Goal: Transaction & Acquisition: Purchase product/service

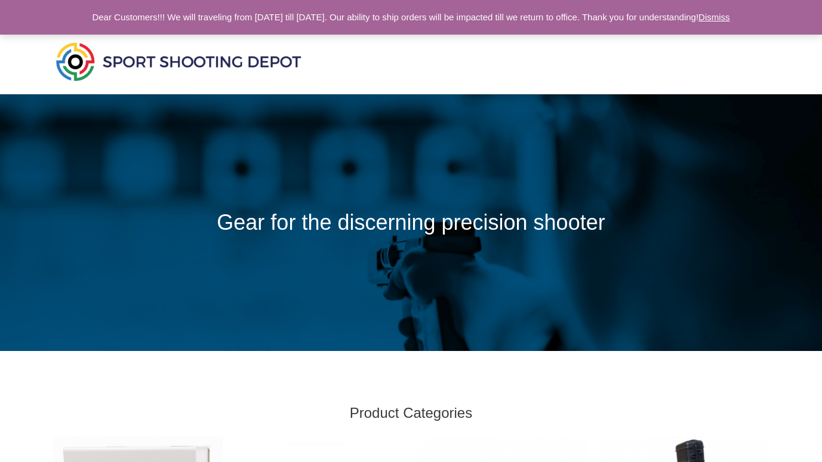
click at [730, 17] on link "Dismiss" at bounding box center [715, 17] width 32 height 10
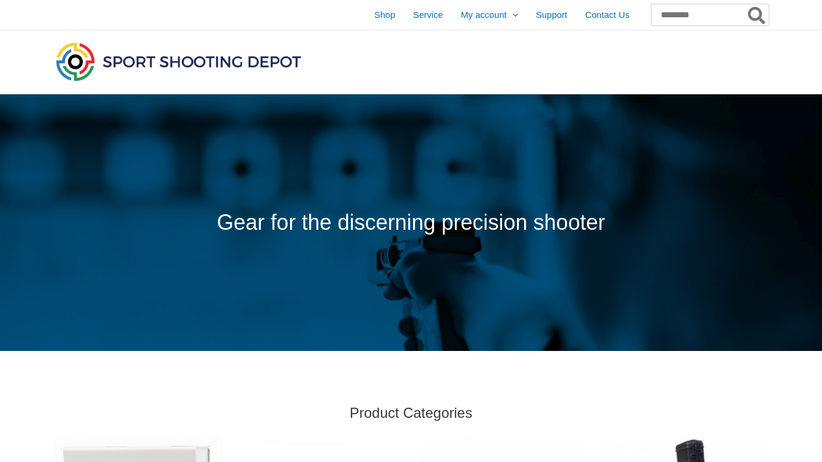
click at [706, 16] on input "Search for:" at bounding box center [711, 15] width 118 height 22
paste input "**********"
type input "**********"
click at [746, 4] on button "Search" at bounding box center [757, 15] width 23 height 22
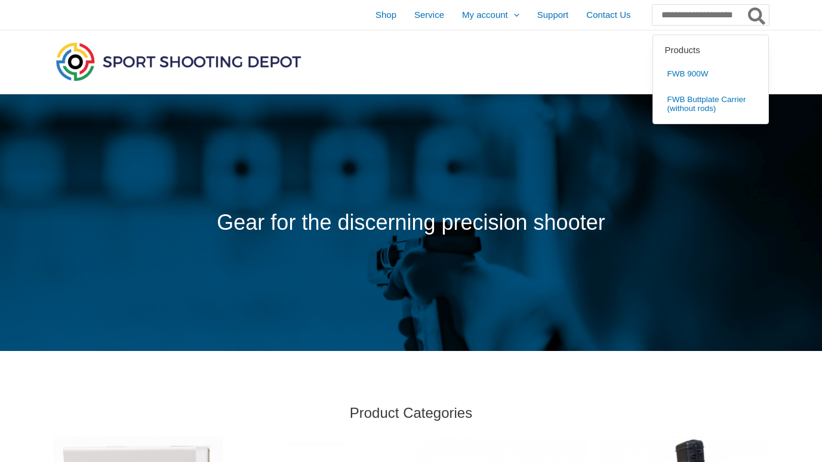
click at [559, 80] on div at bounding box center [658, 61] width 223 height 63
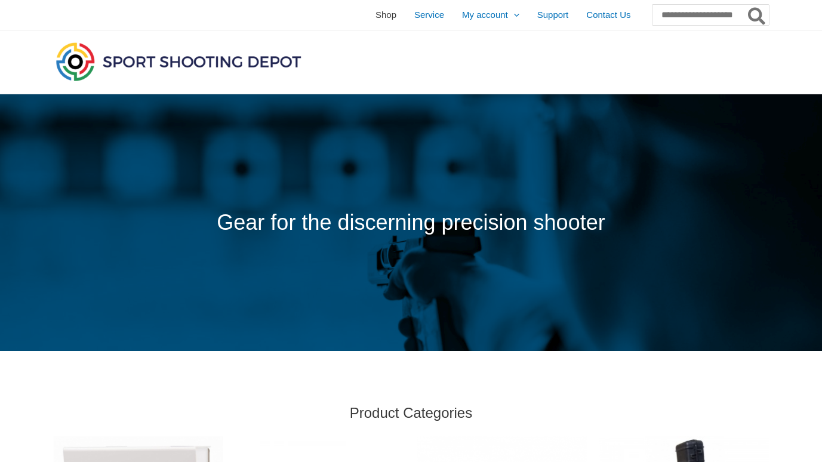
click at [376, 14] on span "Shop" at bounding box center [386, 15] width 21 height 30
click at [376, 9] on span "Shop" at bounding box center [386, 15] width 21 height 30
click at [376, 16] on span "Shop" at bounding box center [386, 15] width 21 height 30
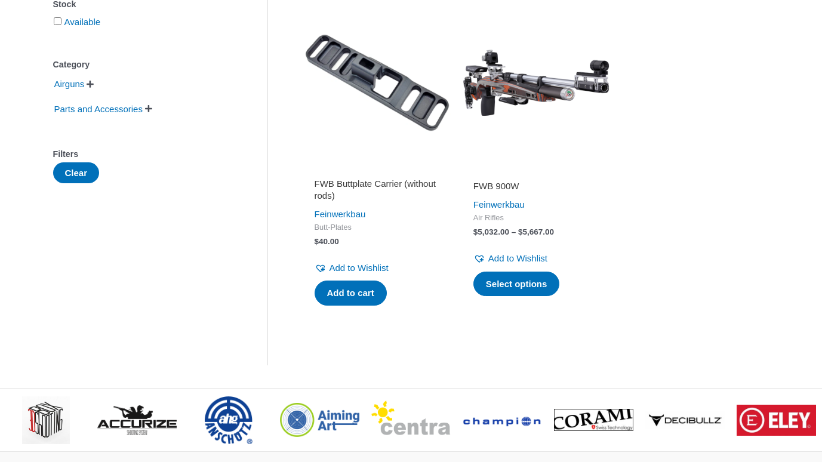
scroll to position [244, 0]
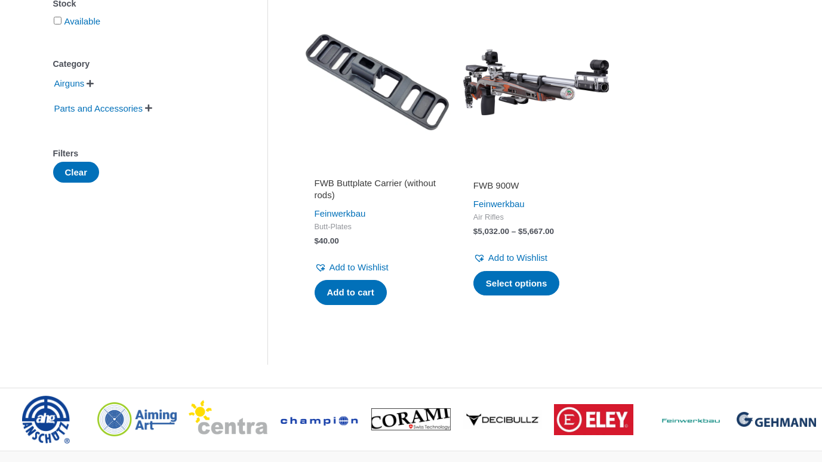
click at [582, 216] on span "Air Rifles" at bounding box center [536, 218] width 125 height 10
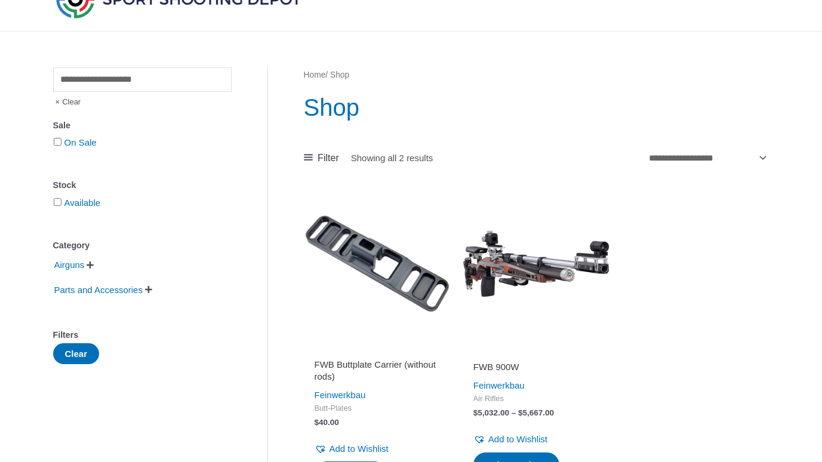
scroll to position [0, 0]
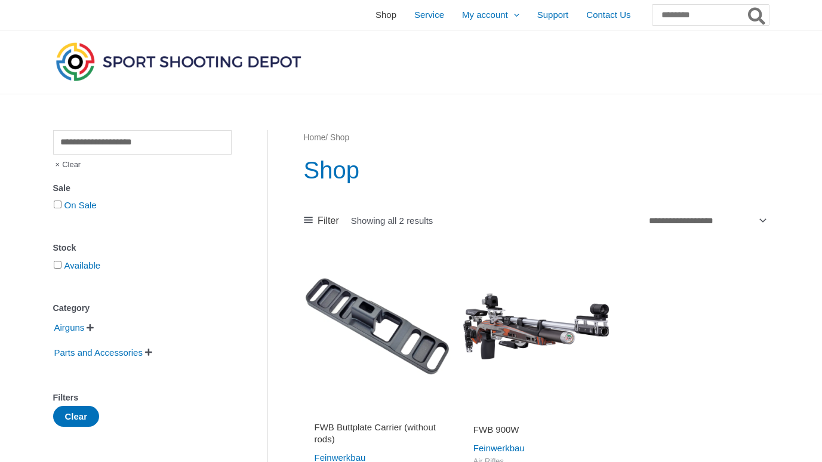
click at [376, 13] on span "Shop" at bounding box center [386, 15] width 21 height 30
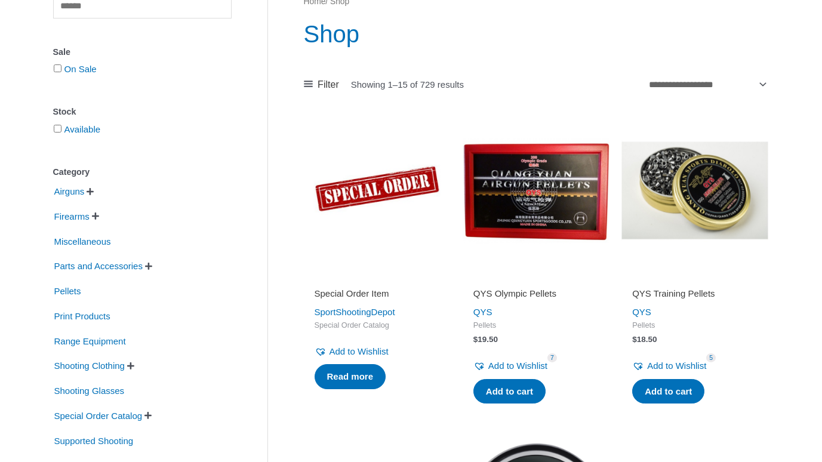
scroll to position [137, 0]
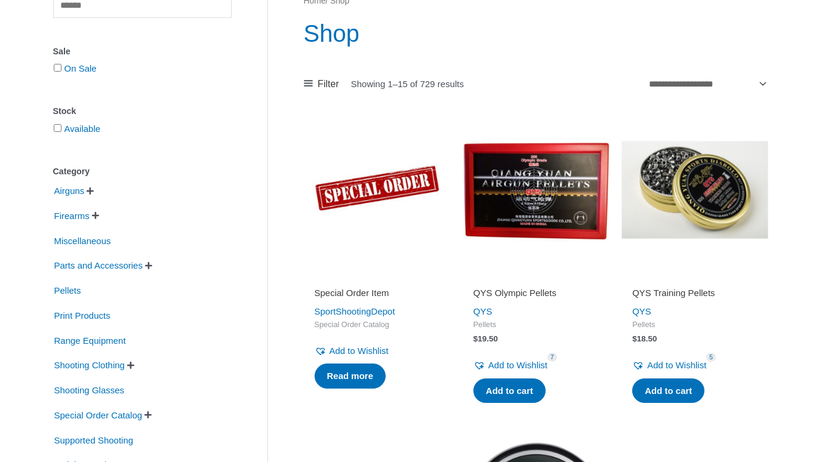
click at [94, 194] on span "" at bounding box center [90, 191] width 7 height 8
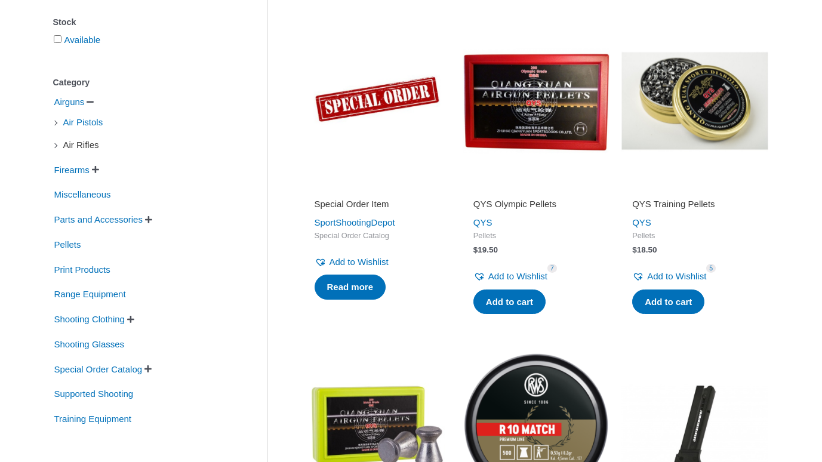
scroll to position [264, 0]
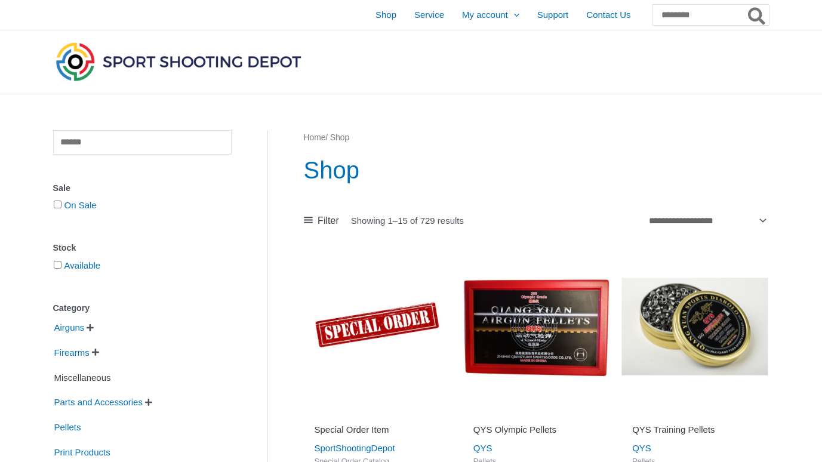
click at [106, 383] on span "Miscellaneous" at bounding box center [82, 378] width 59 height 20
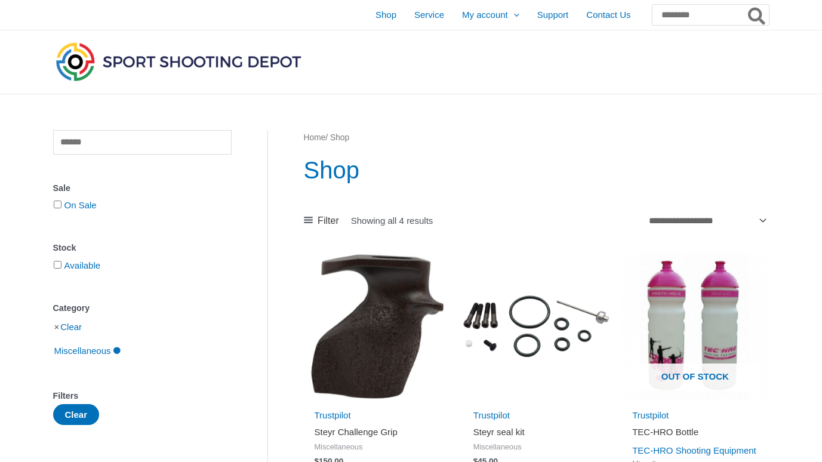
click at [158, 403] on div "Filters" at bounding box center [142, 396] width 179 height 17
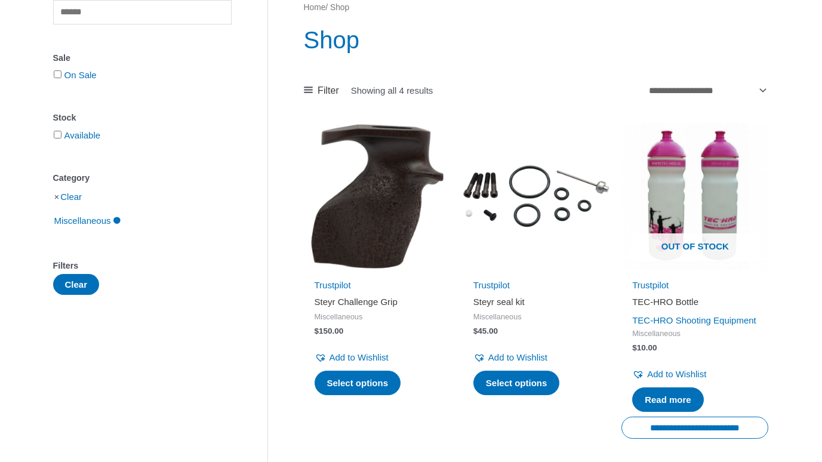
scroll to position [131, 0]
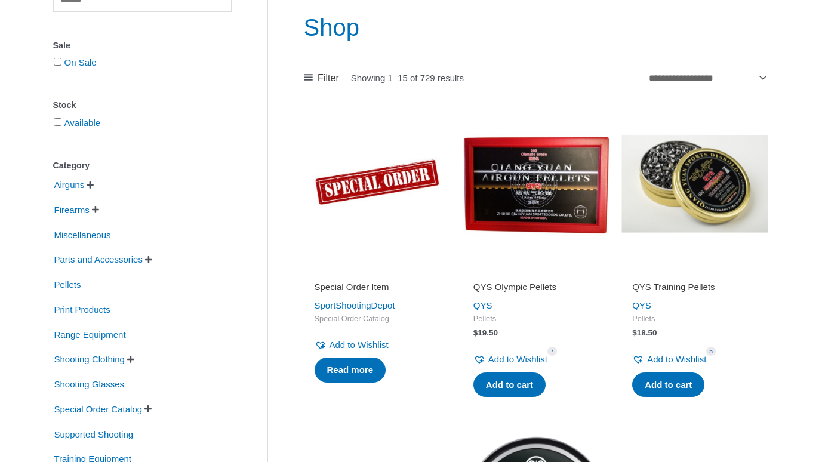
scroll to position [144, 0]
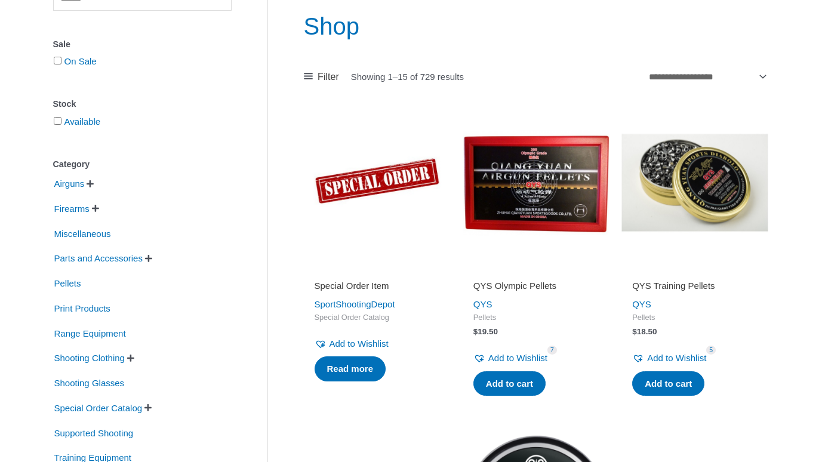
click at [152, 258] on span "" at bounding box center [148, 258] width 7 height 8
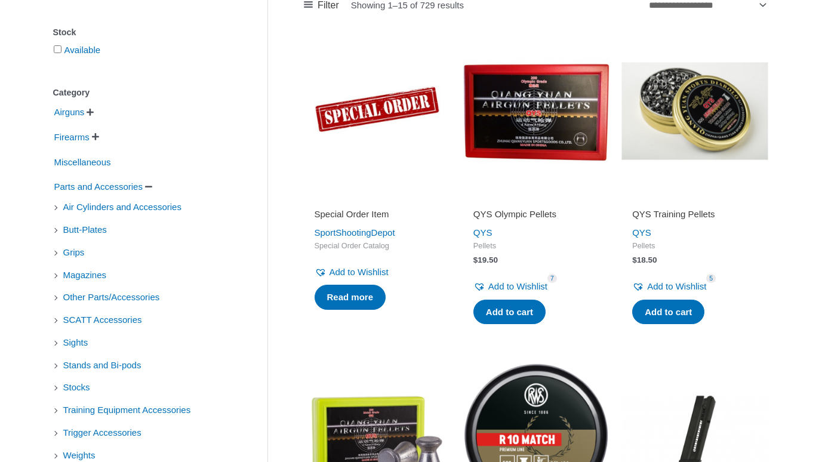
scroll to position [216, 0]
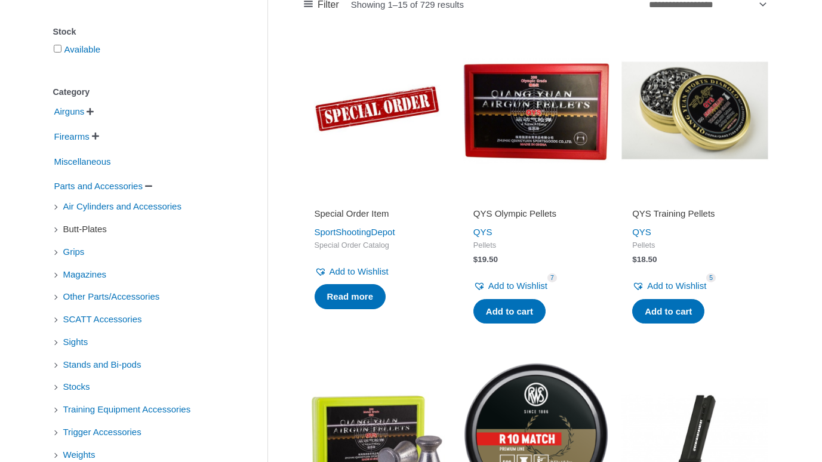
click at [85, 231] on span "Butt-Plates" at bounding box center [85, 229] width 46 height 20
click at [55, 227] on li "Butt-Plates" at bounding box center [142, 229] width 179 height 20
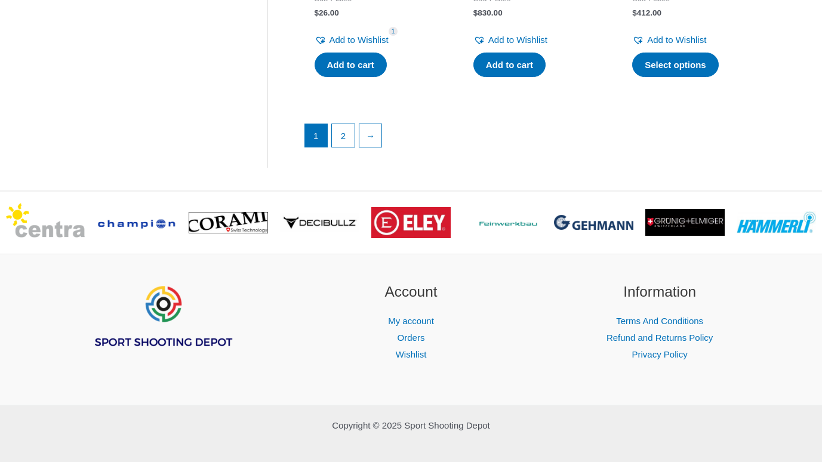
scroll to position [1899, 0]
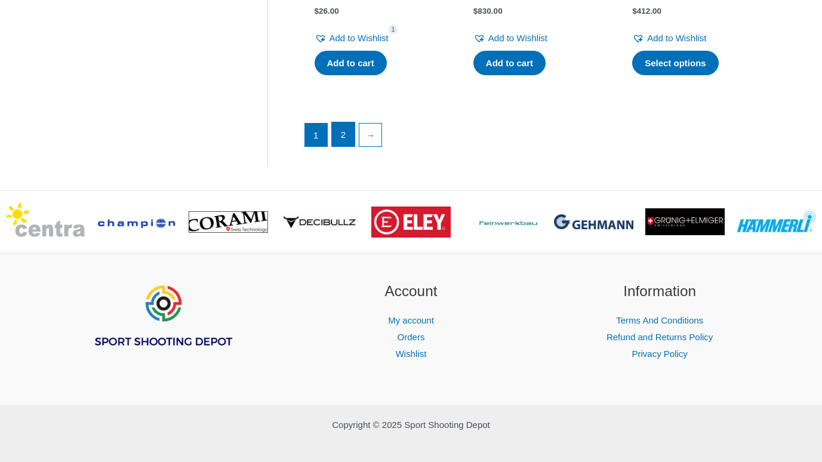
click at [348, 143] on link "2" at bounding box center [343, 134] width 23 height 24
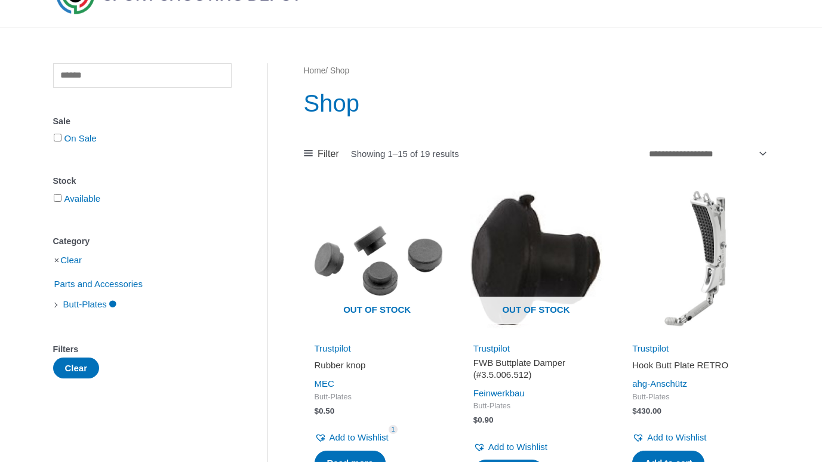
scroll to position [59, 0]
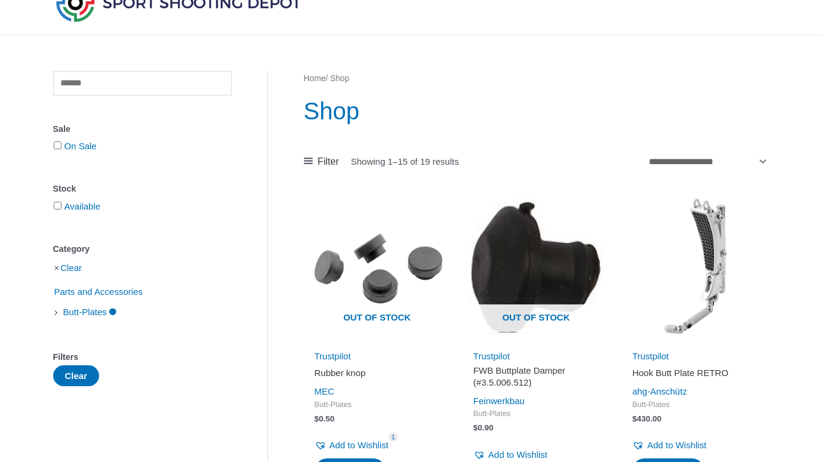
scroll to position [216, 0]
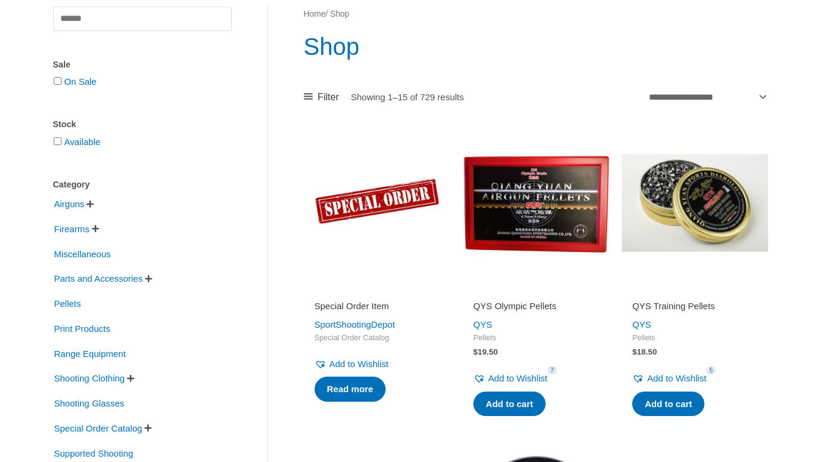
scroll to position [124, 0]
